Goal: Task Accomplishment & Management: Use online tool/utility

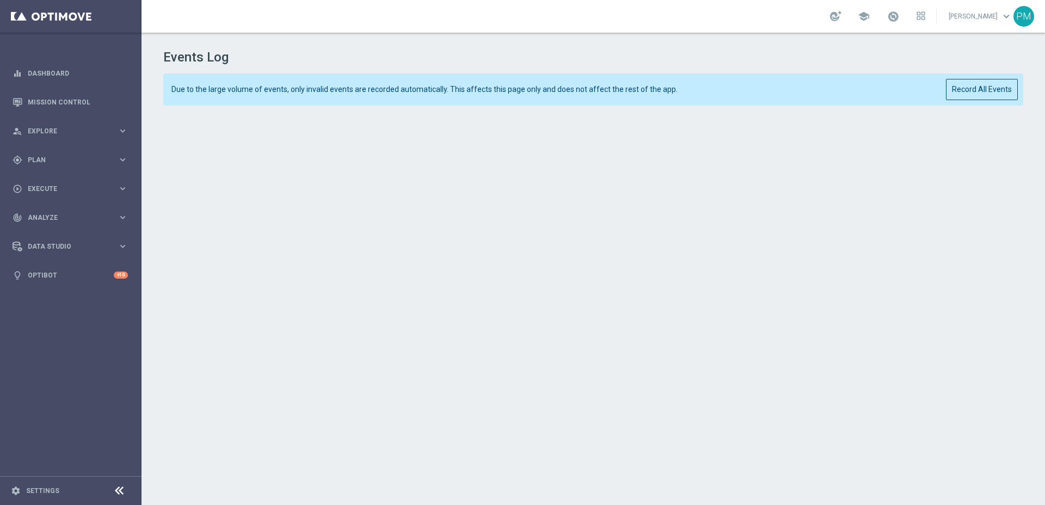
click at [563, 114] on iframe at bounding box center [593, 299] width 860 height 371
click at [787, 108] on div "Events Log Due to the large volume of events, only invalid events are recorded …" at bounding box center [592, 266] width 903 height 467
click at [1032, 186] on div "Events Log Due to the large volume of events, only invalid events are recorded …" at bounding box center [592, 266] width 903 height 467
click at [993, 86] on button "Record All Events" at bounding box center [982, 89] width 72 height 21
